Goal: Task Accomplishment & Management: Manage account settings

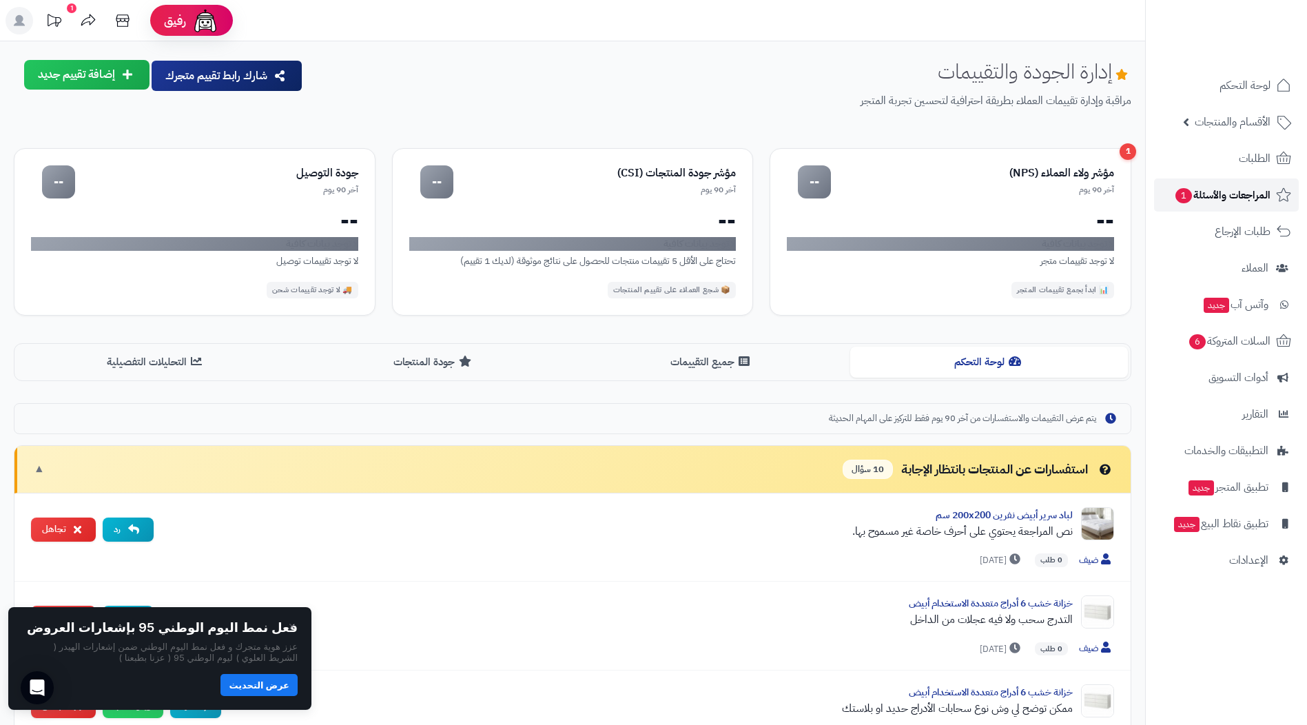
click at [1196, 197] on span "المراجعات والأسئلة 1" at bounding box center [1222, 194] width 96 height 19
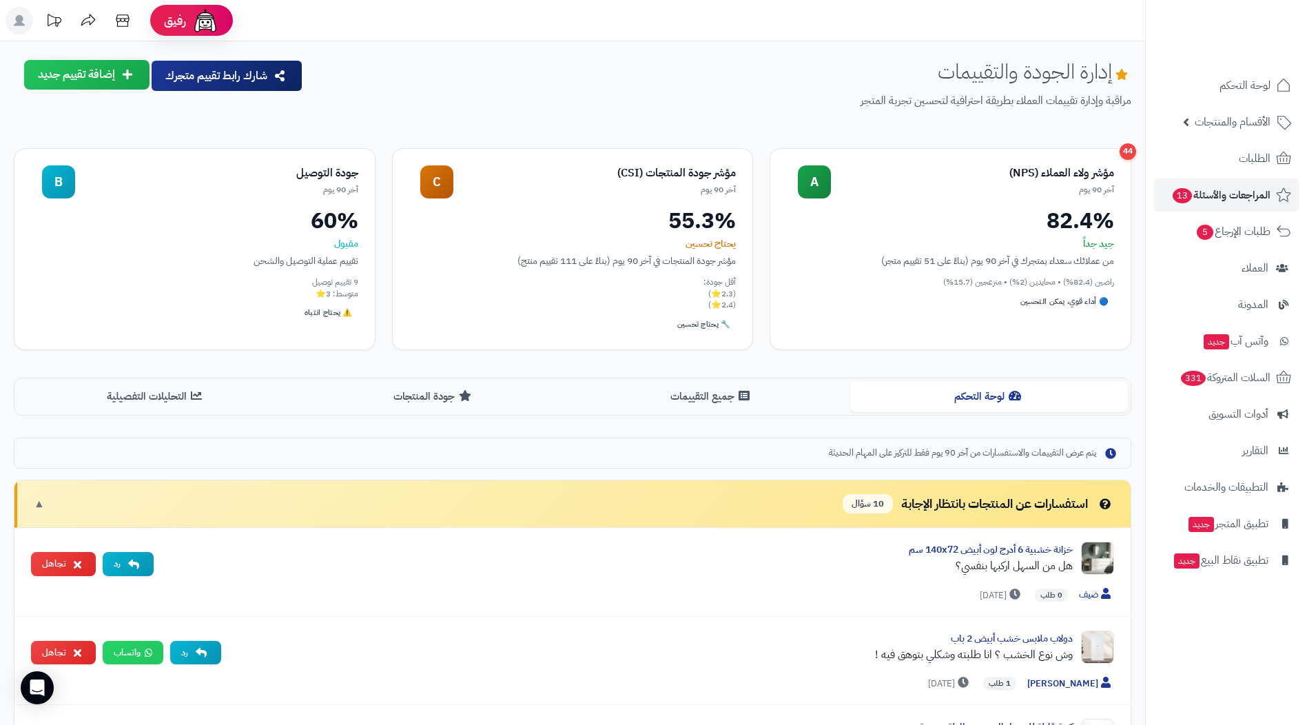
scroll to position [69, 0]
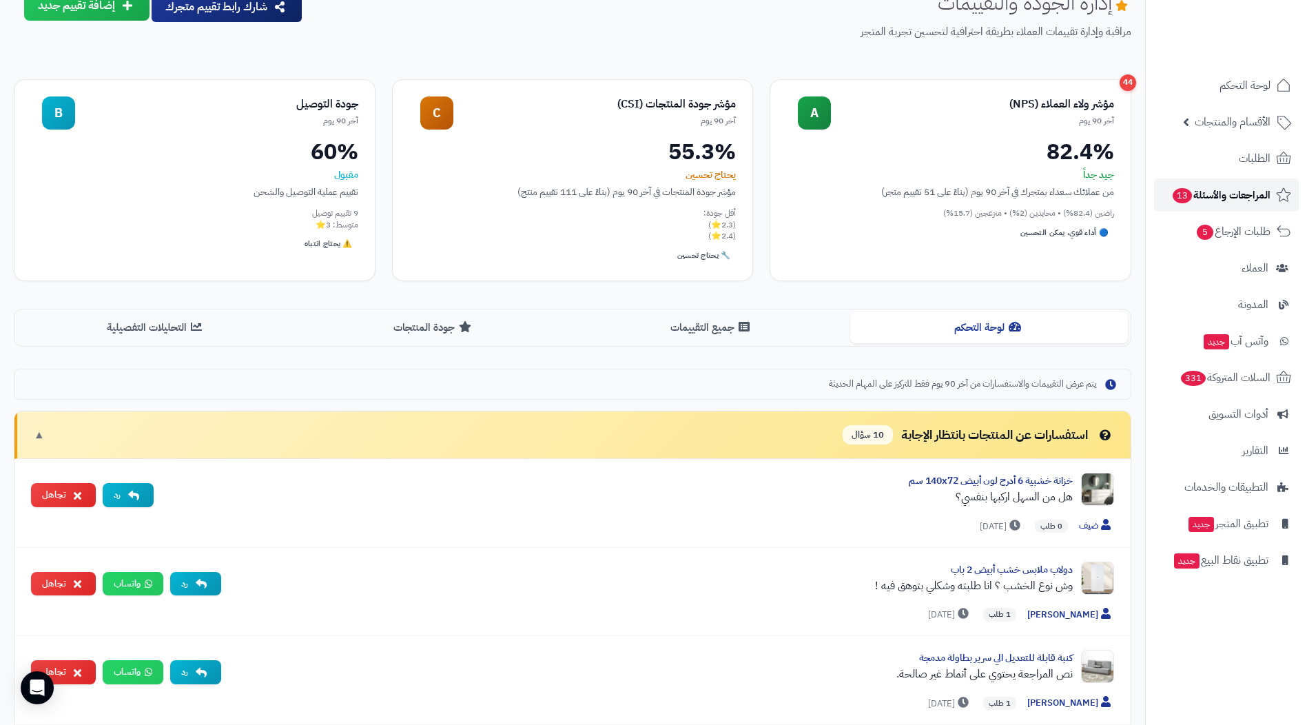
click at [1275, 191] on icon at bounding box center [1283, 195] width 17 height 17
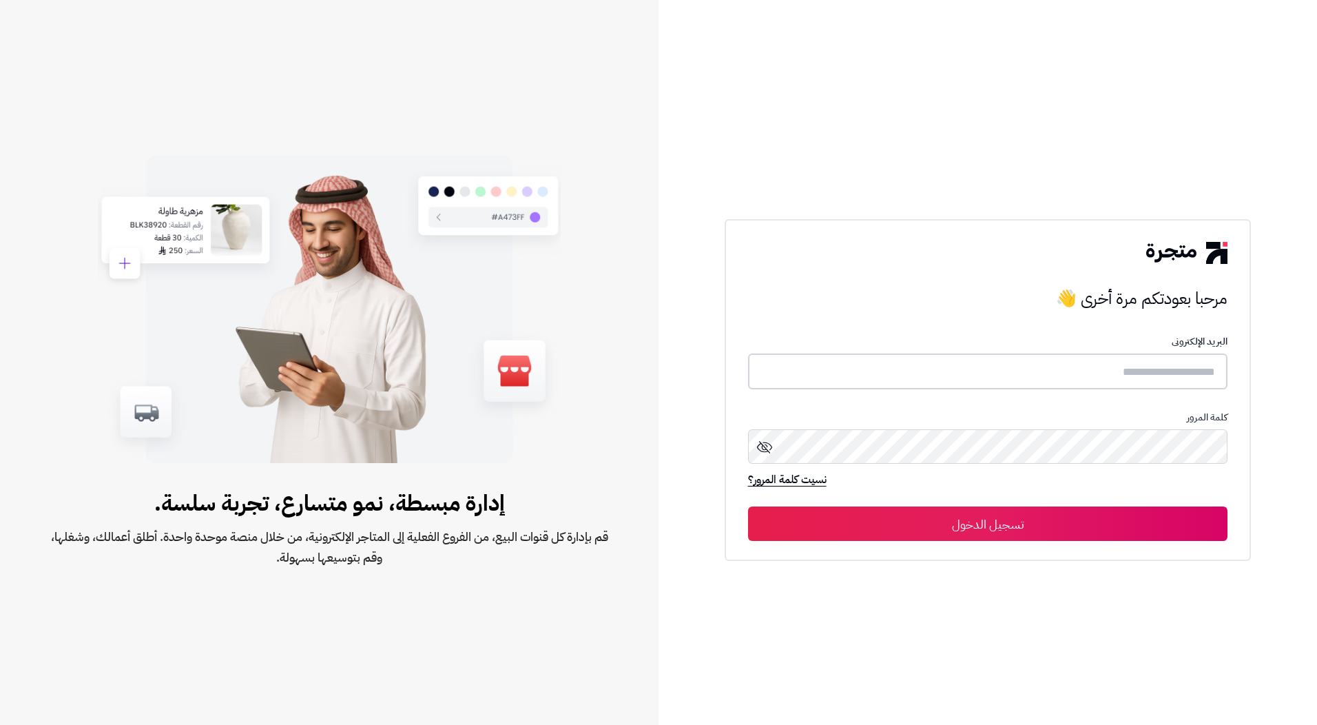
type input "*********"
click at [1160, 521] on button "تسجيل الدخول" at bounding box center [988, 523] width 480 height 34
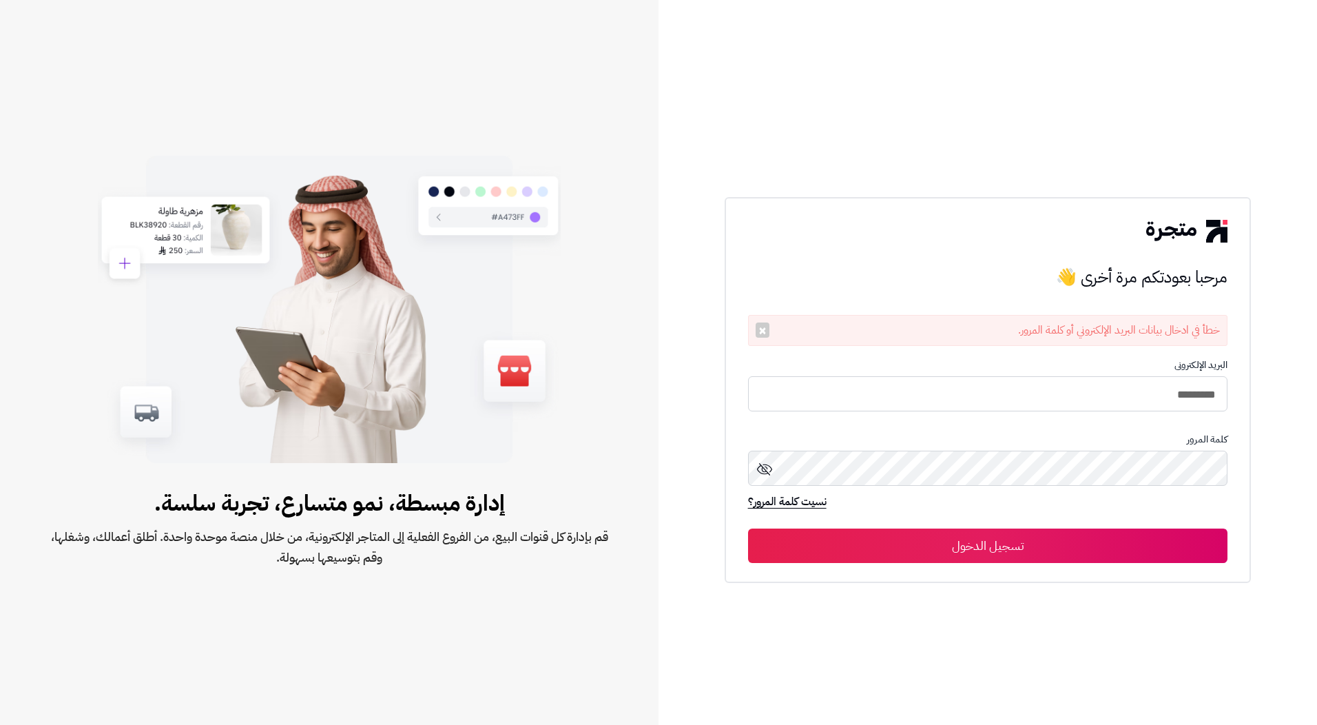
click at [758, 472] on icon at bounding box center [764, 469] width 17 height 17
click at [1027, 542] on button "تسجيل الدخول" at bounding box center [988, 545] width 480 height 34
click at [1018, 537] on button "تسجيل الدخول" at bounding box center [988, 545] width 480 height 34
click at [893, 556] on button "تسجيل الدخول" at bounding box center [988, 545] width 480 height 34
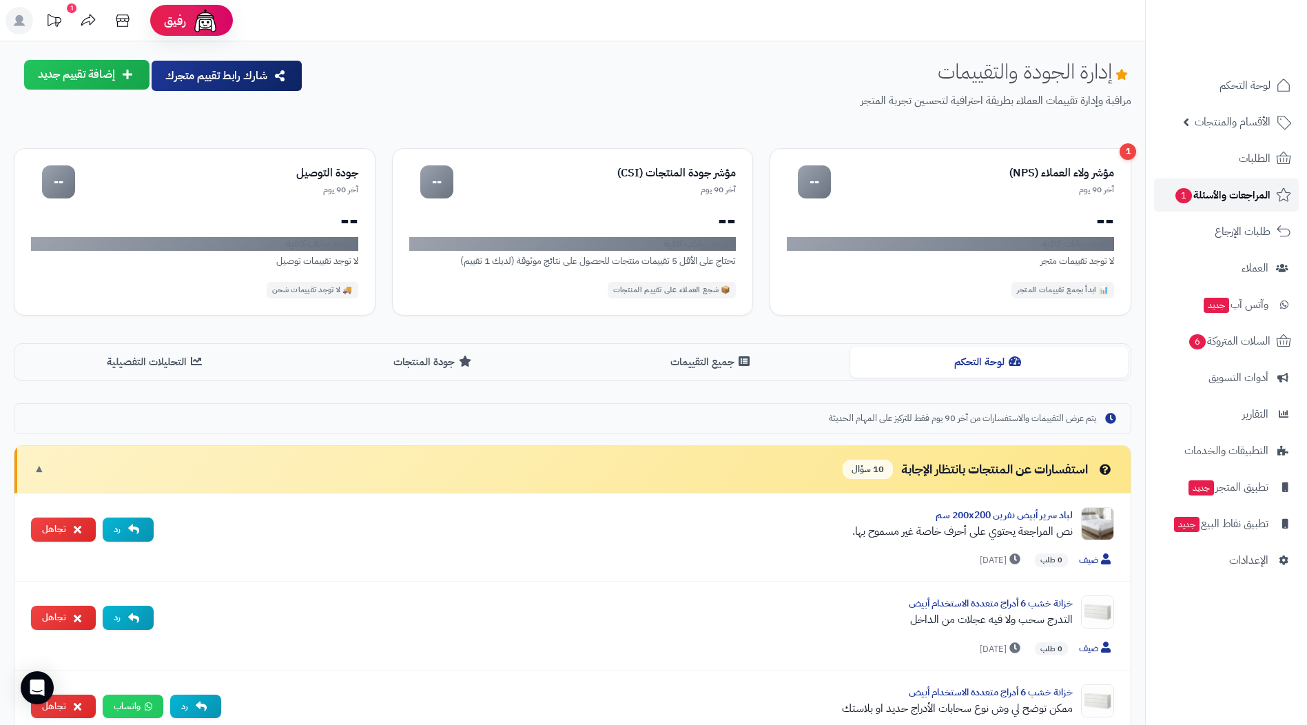
click at [1196, 197] on span "المراجعات والأسئلة 1" at bounding box center [1222, 194] width 96 height 19
click at [1246, 163] on span "الطلبات" at bounding box center [1254, 158] width 32 height 19
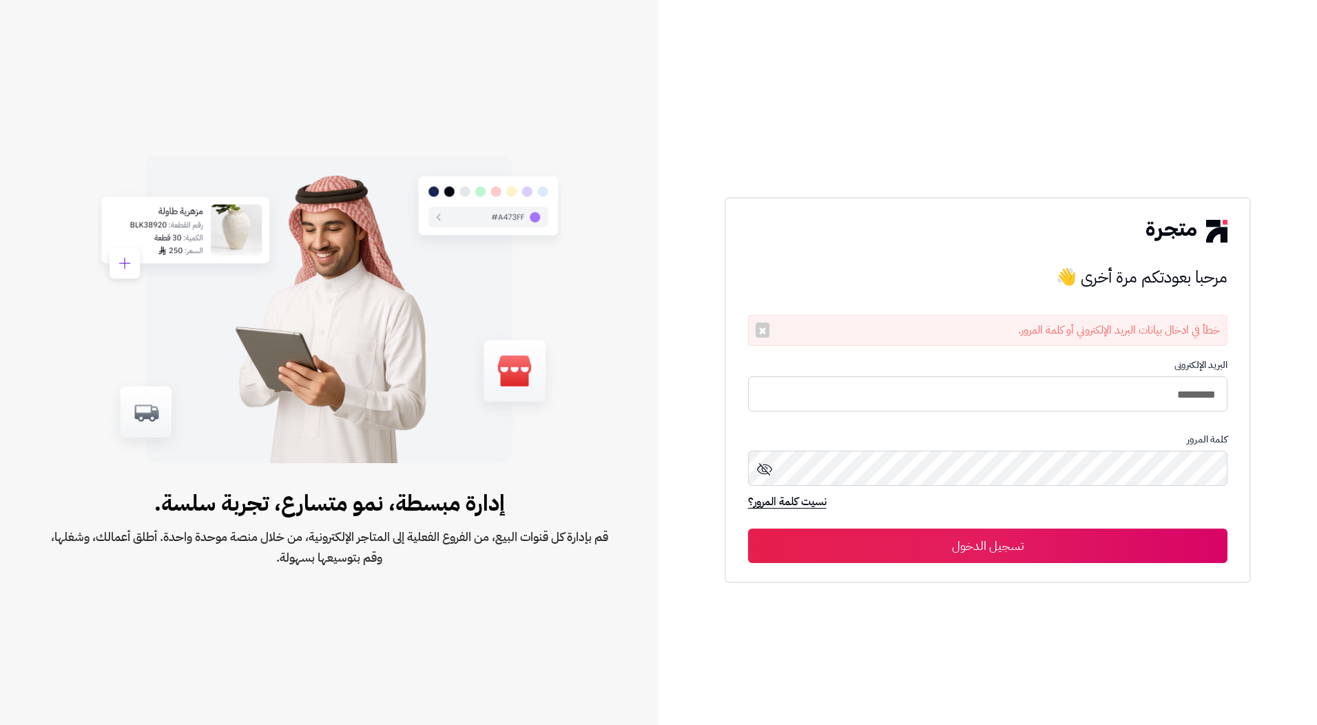
click at [886, 542] on button "تسجيل الدخول" at bounding box center [988, 545] width 480 height 34
click at [767, 469] on icon at bounding box center [764, 469] width 17 height 17
click at [1084, 543] on button "تسجيل الدخول" at bounding box center [988, 545] width 480 height 34
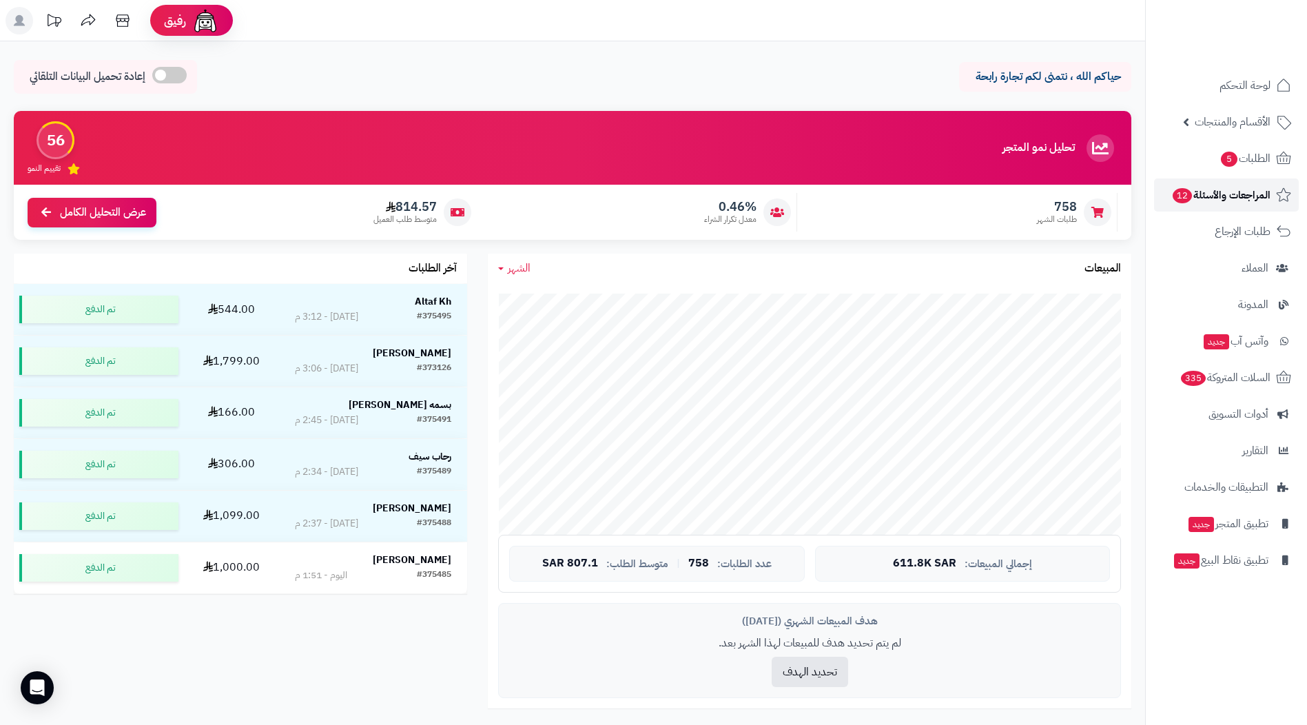
click at [1205, 195] on span "المراجعات والأسئلة 12" at bounding box center [1220, 194] width 99 height 19
